Goal: Information Seeking & Learning: Understand process/instructions

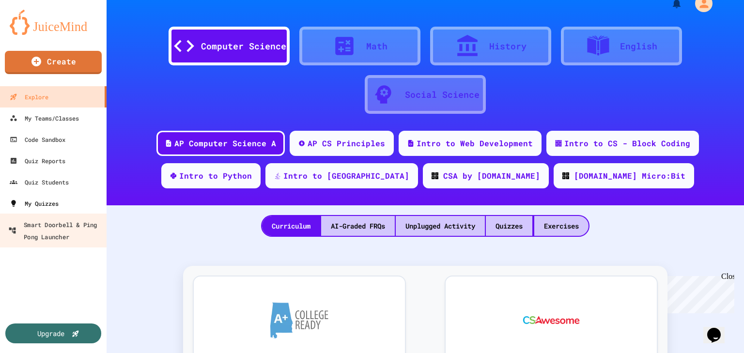
scroll to position [14, 0]
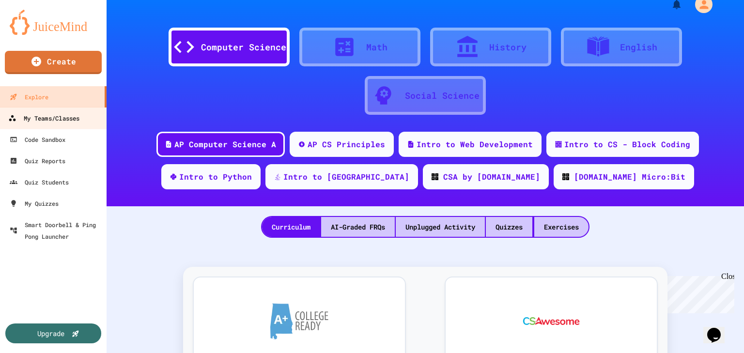
click at [47, 126] on link "My Teams/Classes" at bounding box center [54, 118] width 110 height 22
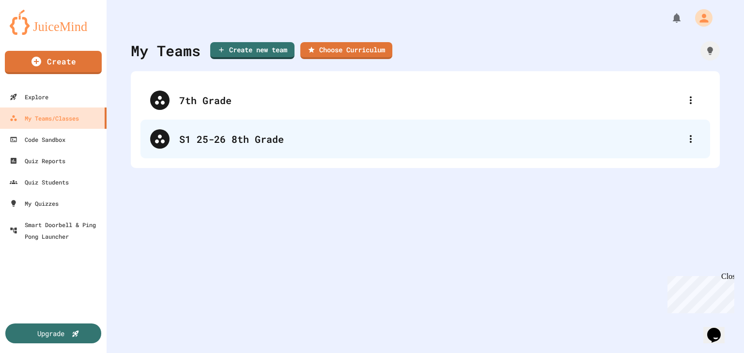
click at [256, 145] on div "S1 25-26 8th Grade" at bounding box center [430, 139] width 502 height 15
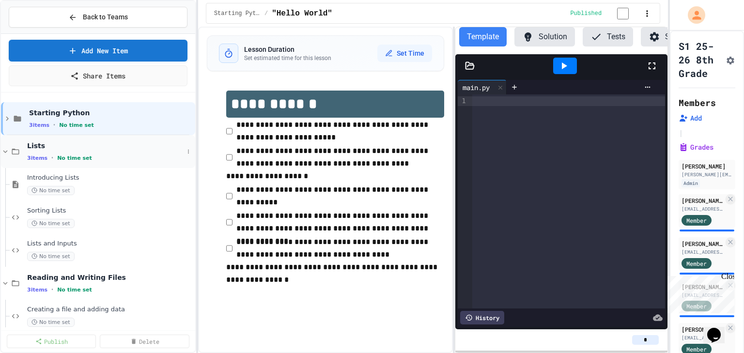
click at [1, 149] on icon at bounding box center [5, 151] width 9 height 9
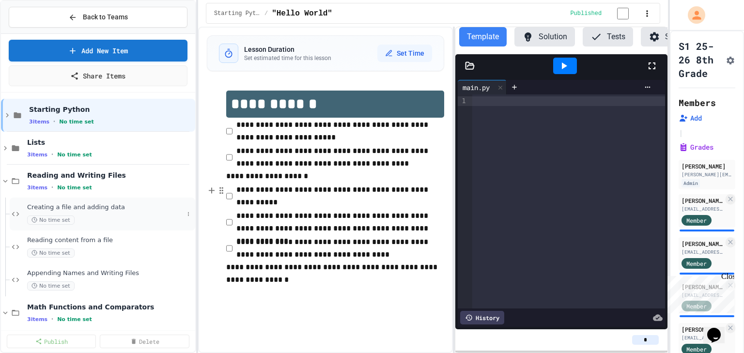
scroll to position [46, 0]
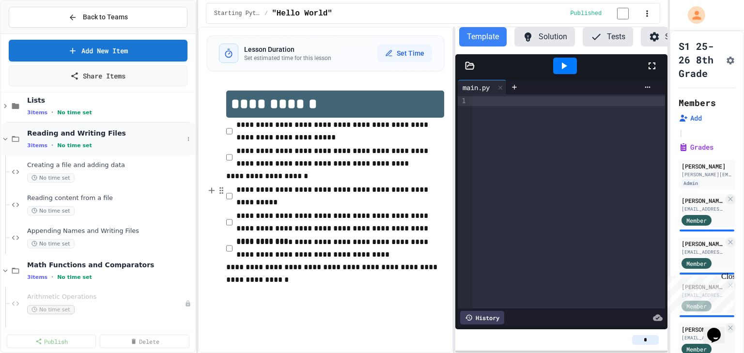
click at [4, 138] on icon at bounding box center [5, 139] width 9 height 9
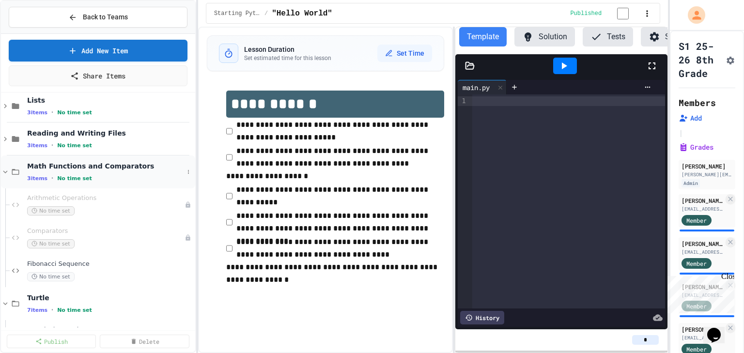
click at [8, 170] on icon at bounding box center [5, 172] width 9 height 9
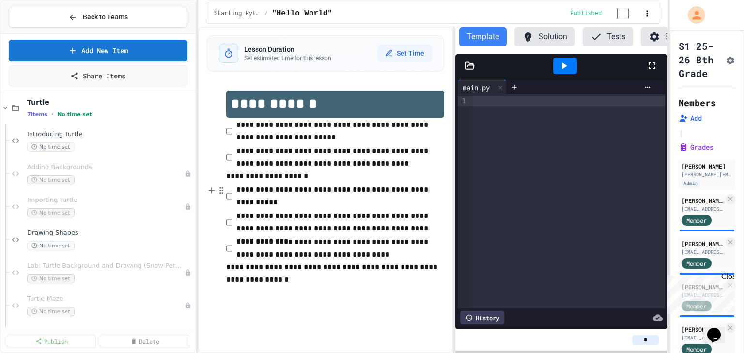
scroll to position [149, 0]
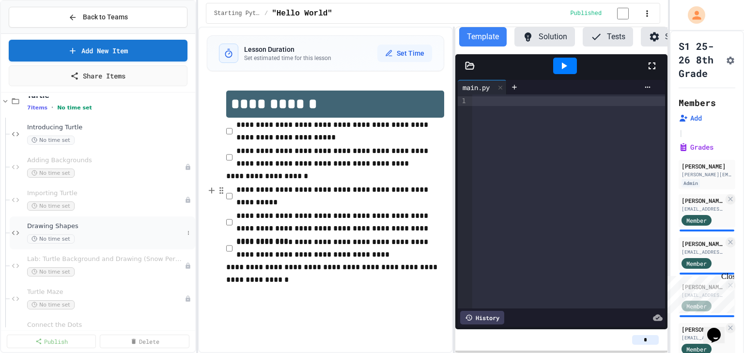
click at [53, 224] on span "Drawing Shapes" at bounding box center [105, 226] width 156 height 8
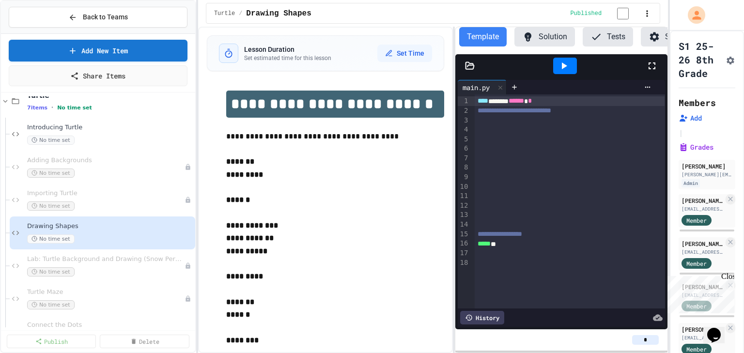
click at [550, 39] on button "Solution" at bounding box center [544, 36] width 61 height 19
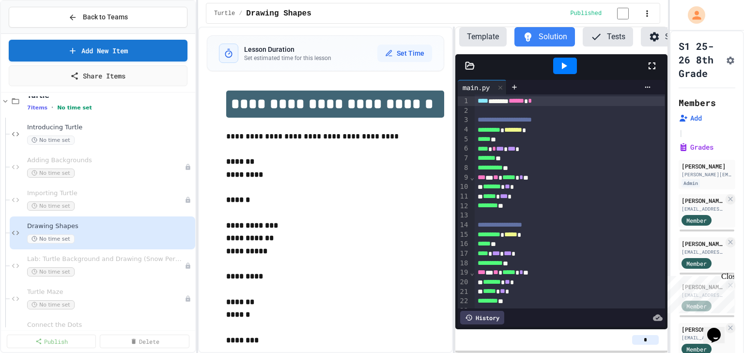
click at [566, 69] on icon at bounding box center [564, 66] width 12 height 12
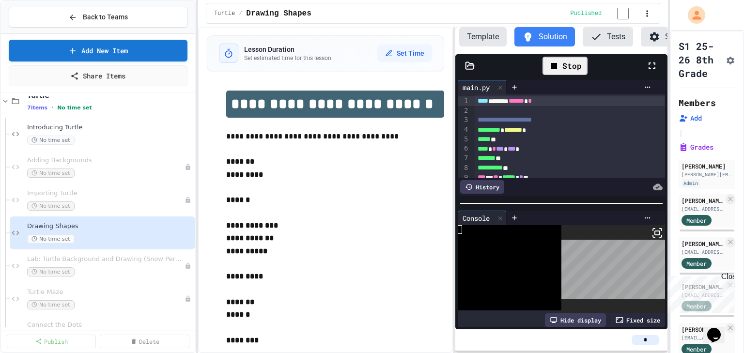
click at [659, 237] on icon at bounding box center [657, 233] width 12 height 12
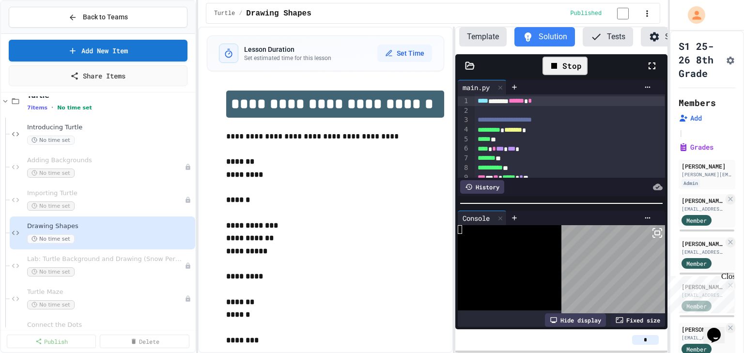
click at [476, 39] on button "Template" at bounding box center [482, 36] width 47 height 19
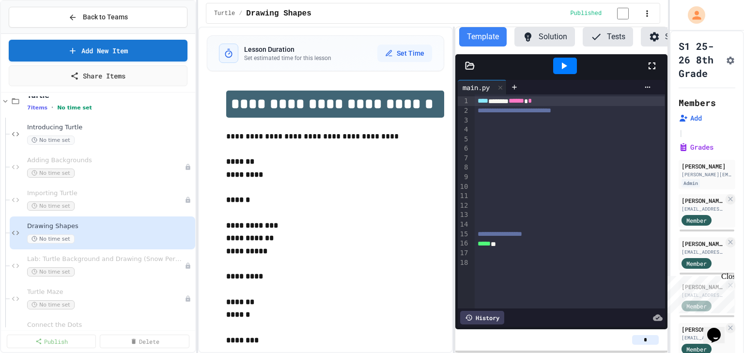
click at [548, 44] on button "Solution" at bounding box center [544, 36] width 61 height 19
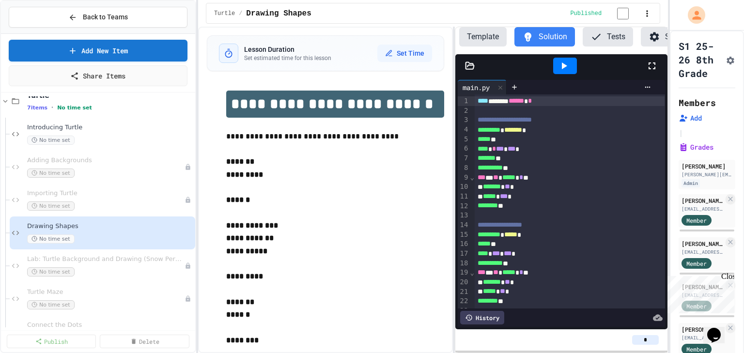
click at [471, 40] on button "Template" at bounding box center [482, 36] width 47 height 19
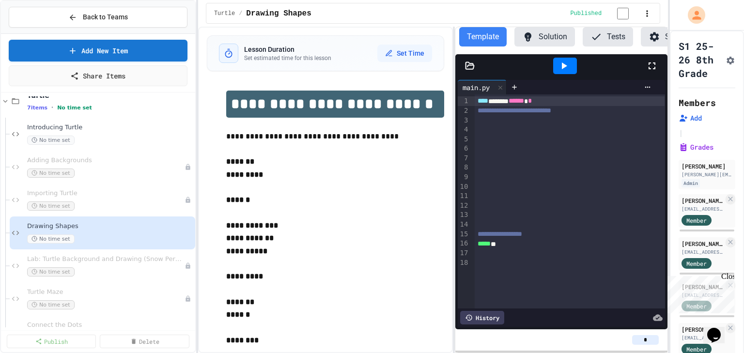
click at [502, 149] on div at bounding box center [570, 149] width 190 height 10
click at [494, 135] on div at bounding box center [570, 130] width 190 height 10
click at [555, 33] on button "Solution" at bounding box center [544, 36] width 61 height 19
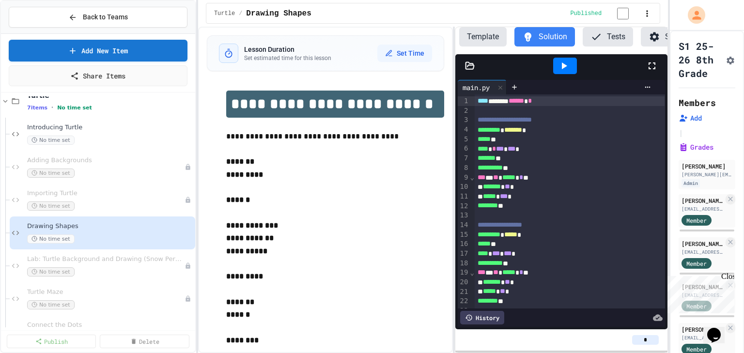
click at [480, 40] on button "Template" at bounding box center [482, 36] width 47 height 19
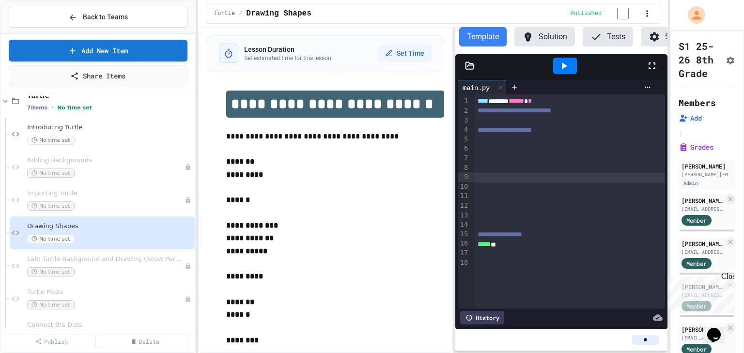
click at [484, 184] on div at bounding box center [570, 188] width 190 height 10
click at [549, 44] on button "Solution" at bounding box center [544, 36] width 61 height 19
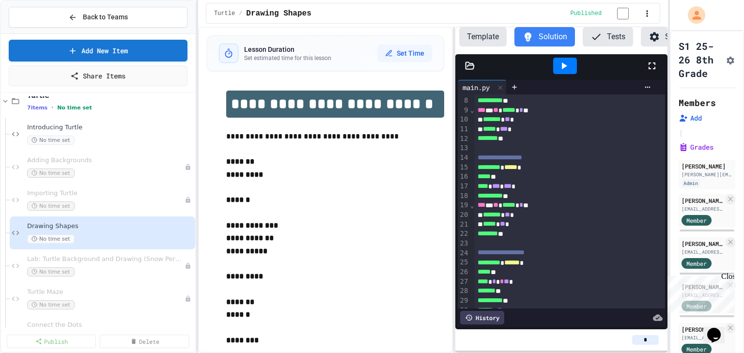
scroll to position [68, 0]
click at [490, 38] on button "Template" at bounding box center [482, 36] width 47 height 19
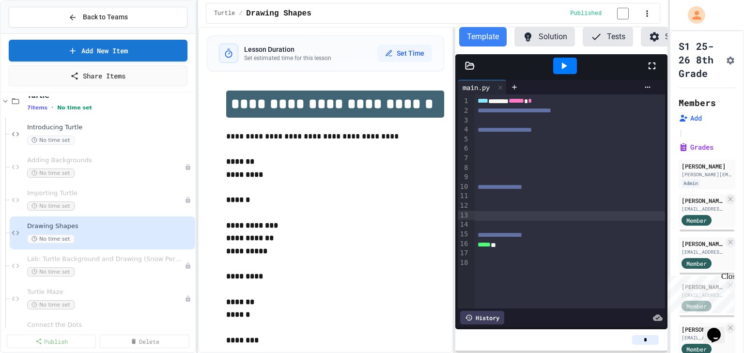
click at [571, 216] on div at bounding box center [570, 216] width 190 height 10
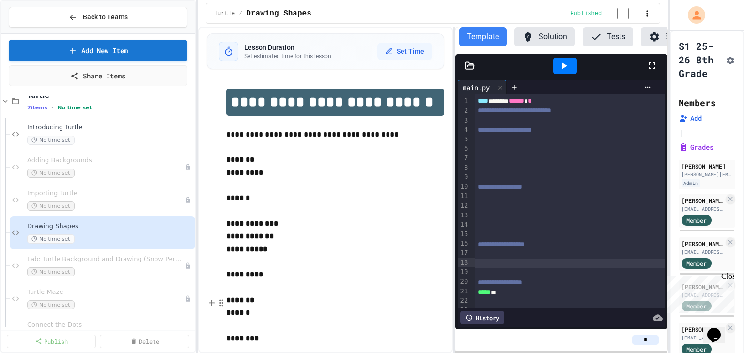
scroll to position [0, 0]
